Goal: Check status: Check status

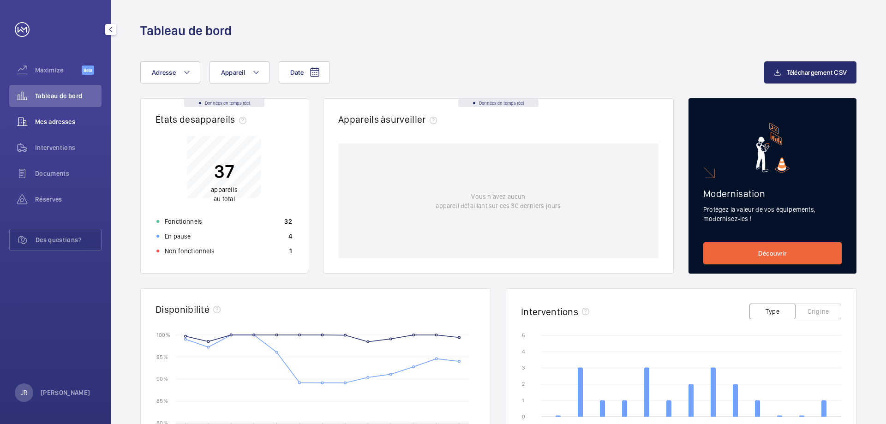
drag, startPoint x: 61, startPoint y: 120, endPoint x: 67, endPoint y: 120, distance: 6.5
click at [61, 120] on span "Mes adresses" at bounding box center [68, 121] width 66 height 9
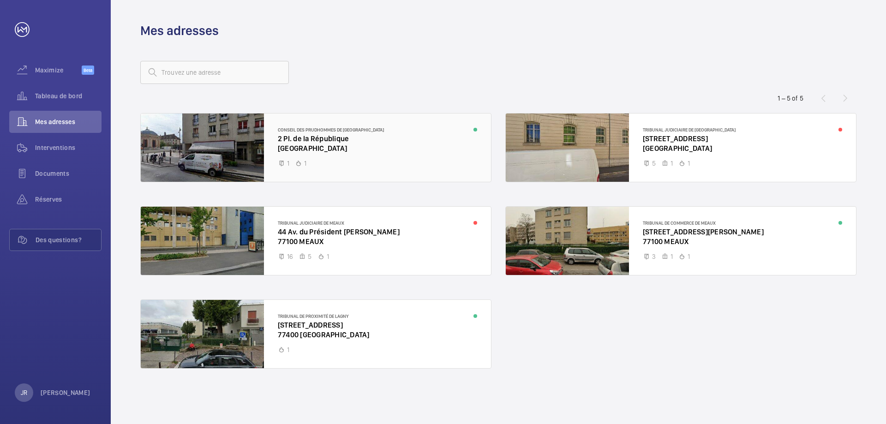
click at [321, 140] on div at bounding box center [316, 147] width 350 height 68
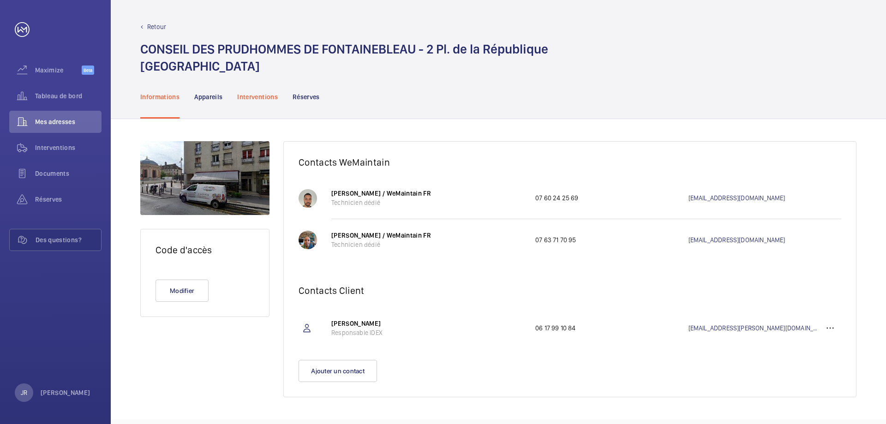
click at [255, 97] on p "Interventions" at bounding box center [257, 96] width 41 height 9
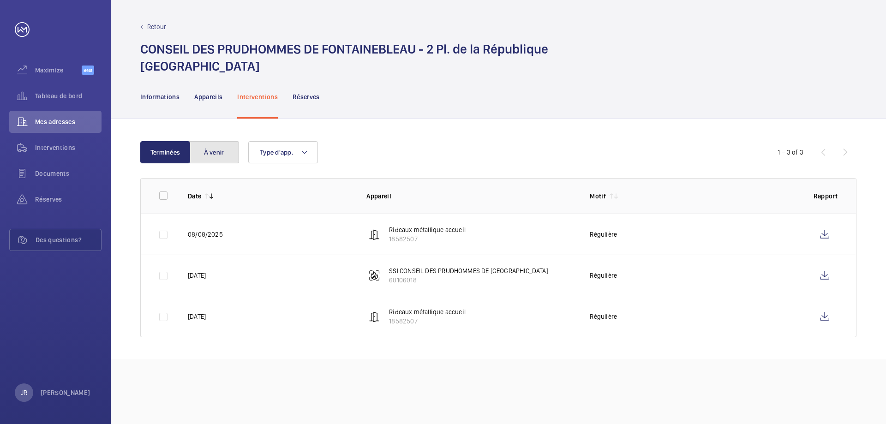
click at [215, 155] on button "À venir" at bounding box center [214, 152] width 50 height 22
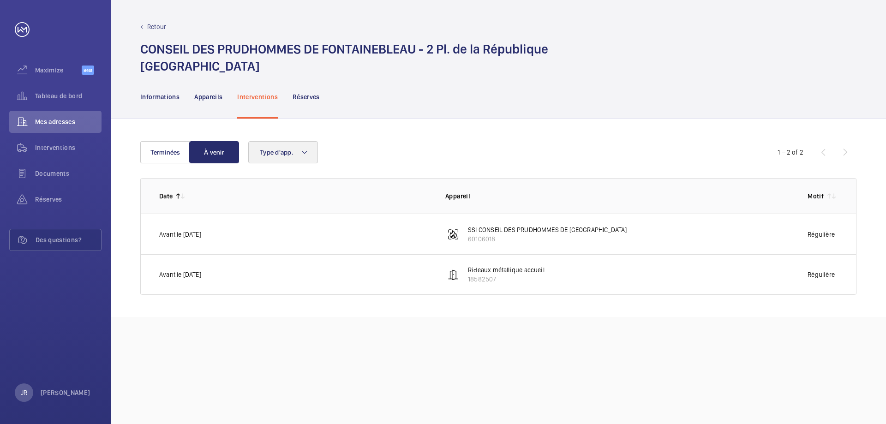
click at [283, 141] on div "Terminées À venir Type d'app. 1 – 2 of 2 Date Appareil Motif Avant le [DATE] SS…" at bounding box center [498, 218] width 775 height 198
click at [285, 144] on button "Type d'app." at bounding box center [283, 152] width 70 height 22
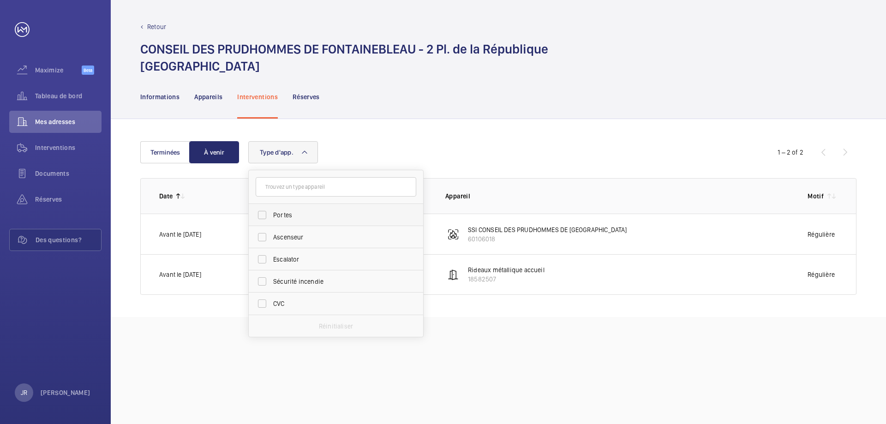
click at [296, 214] on span "Portes" at bounding box center [336, 214] width 127 height 9
click at [271, 214] on input "Portes" at bounding box center [262, 215] width 18 height 18
checkbox input "true"
click at [466, 329] on div "Retour CONSEIL DES PRUDHOMMES DE FONTAINEBLEAU - 2 Pl. de la [GEOGRAPHIC_DATA] …" at bounding box center [498, 212] width 775 height 424
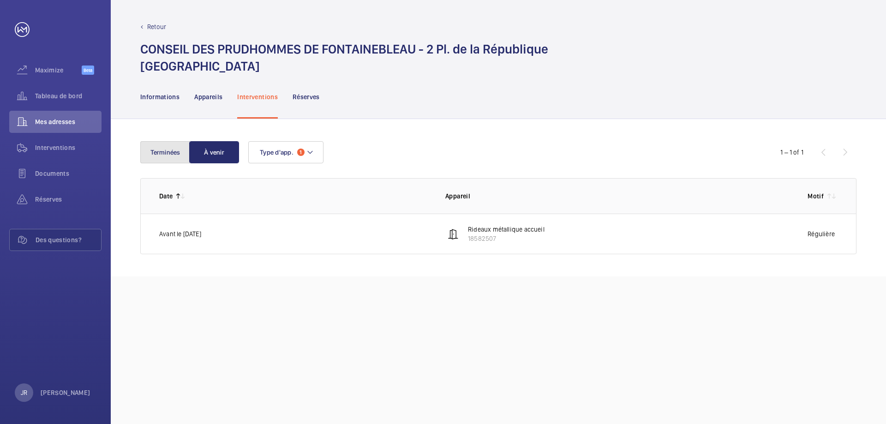
click at [164, 155] on button "Terminées" at bounding box center [165, 152] width 50 height 22
